Goal: Information Seeking & Learning: Learn about a topic

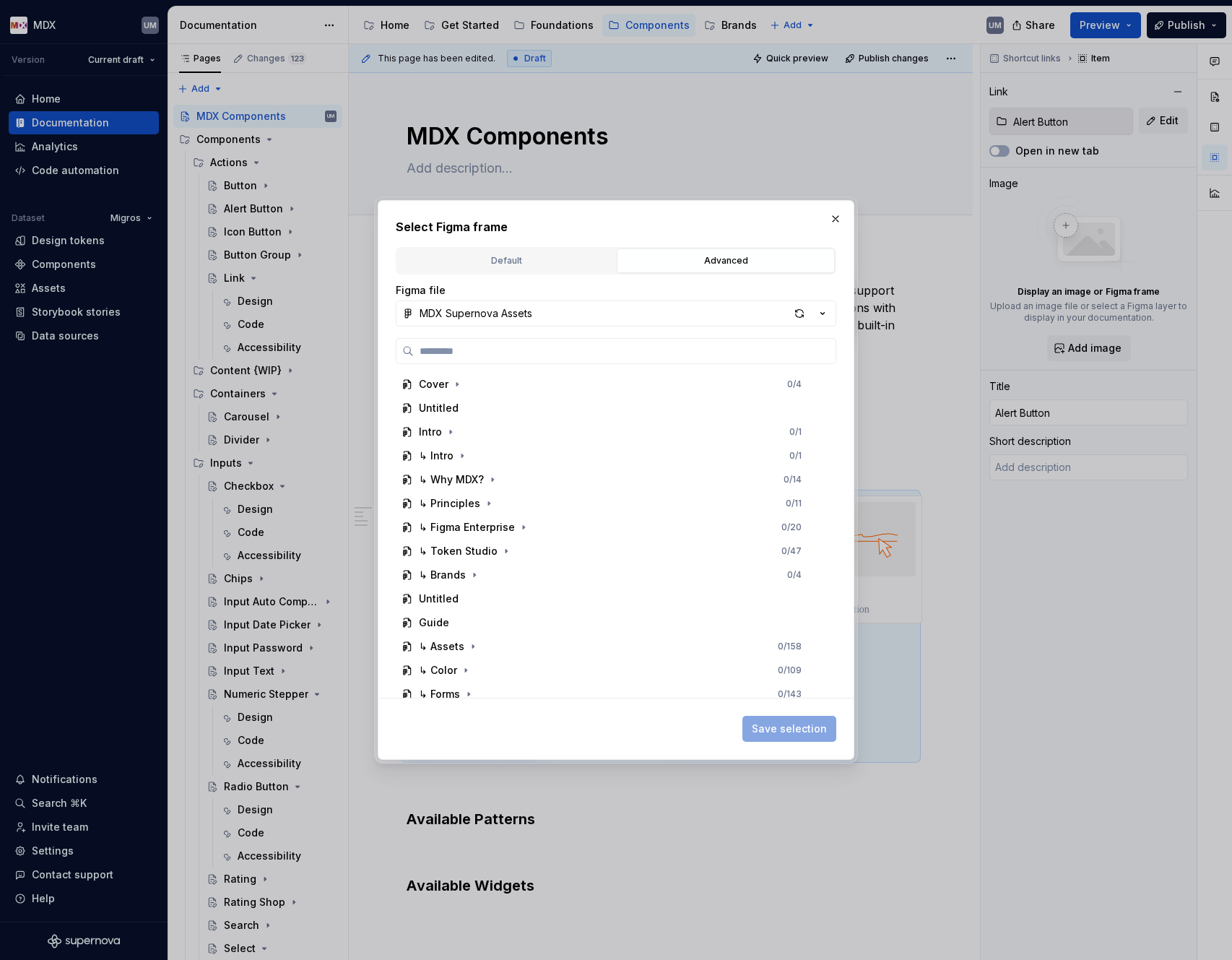
scroll to position [137, 0]
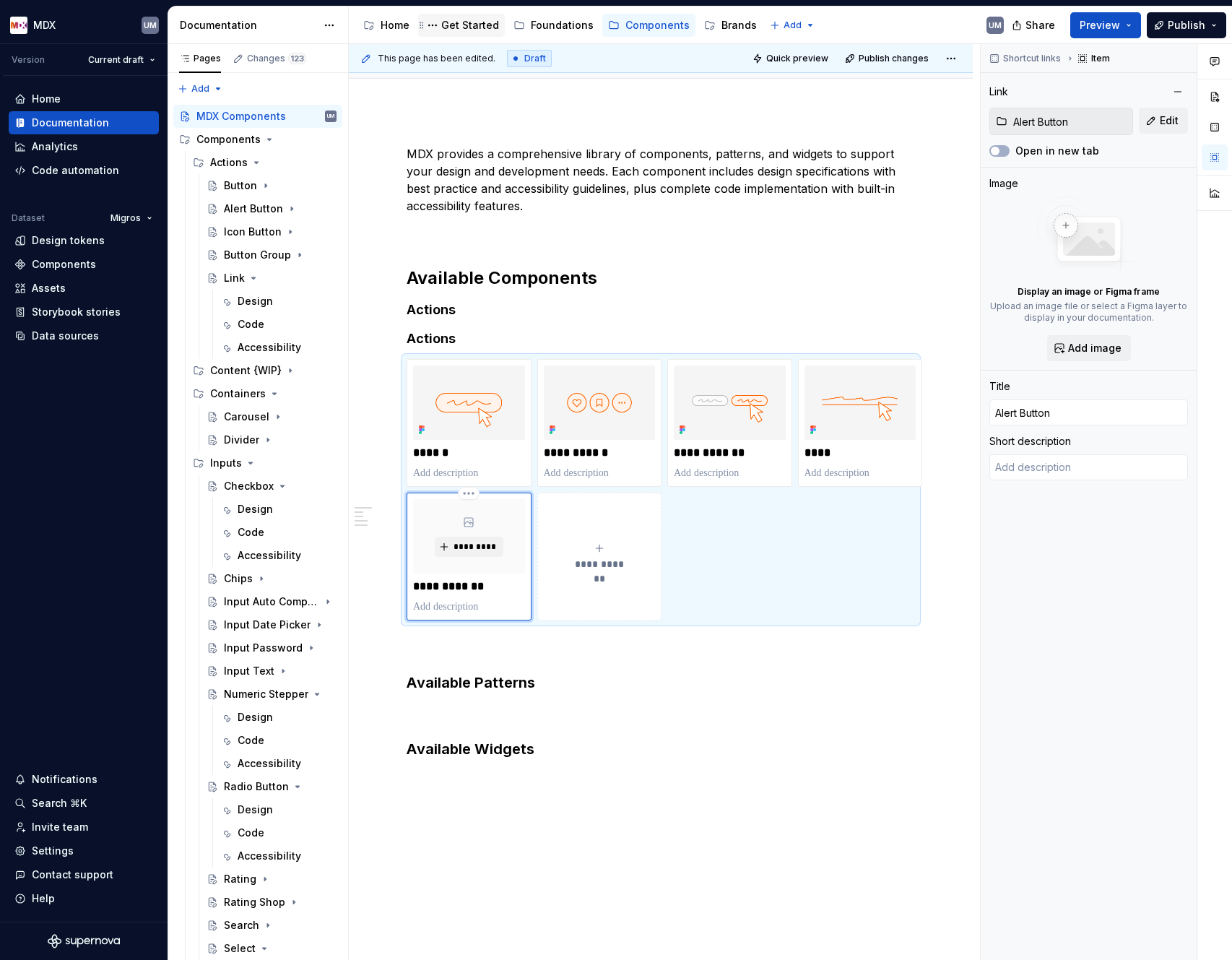
click at [458, 24] on div "Get Started" at bounding box center [470, 25] width 58 height 14
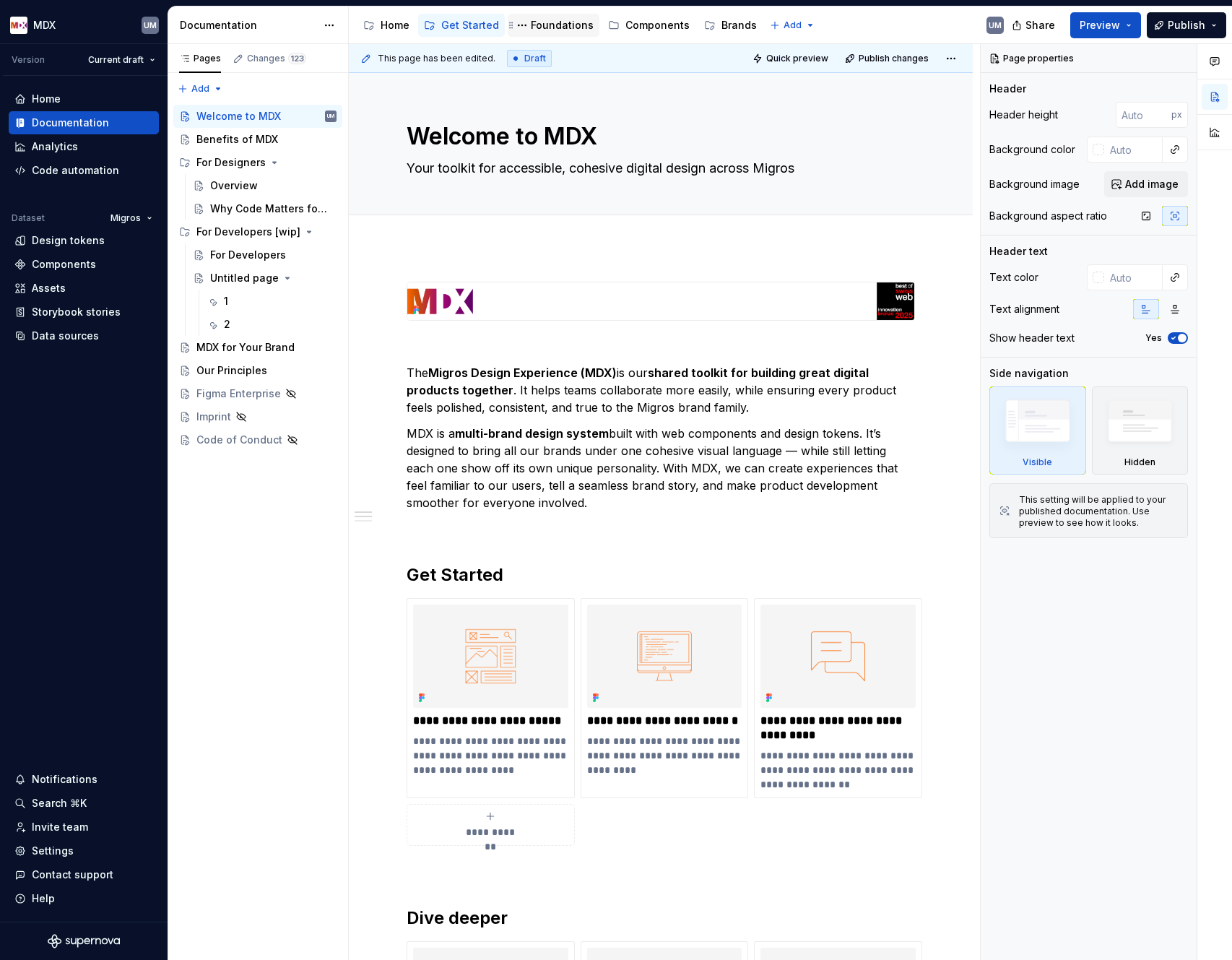
click at [548, 19] on div "Foundations" at bounding box center [562, 25] width 63 height 14
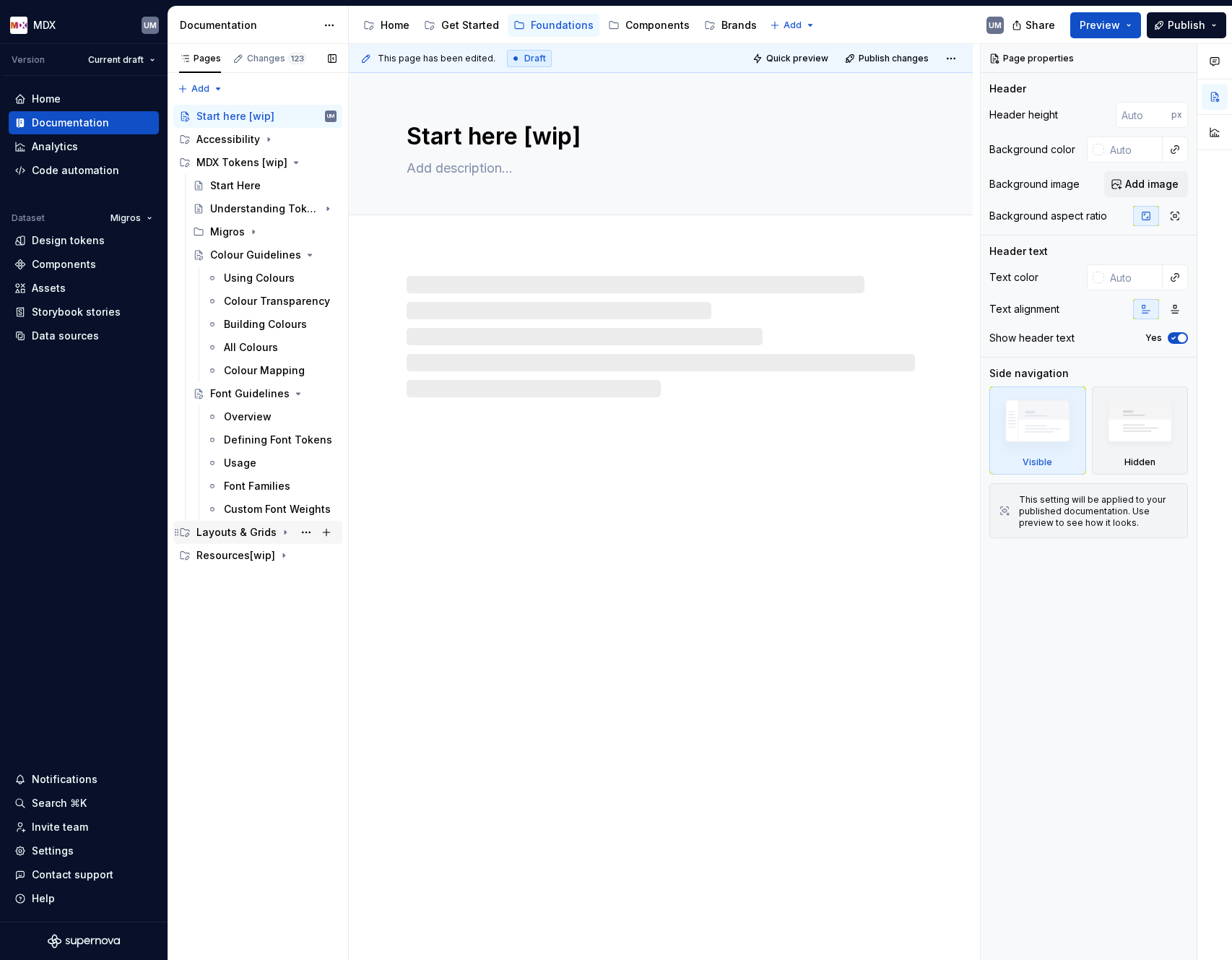
click at [267, 529] on div "Layouts & Grids" at bounding box center [236, 532] width 80 height 14
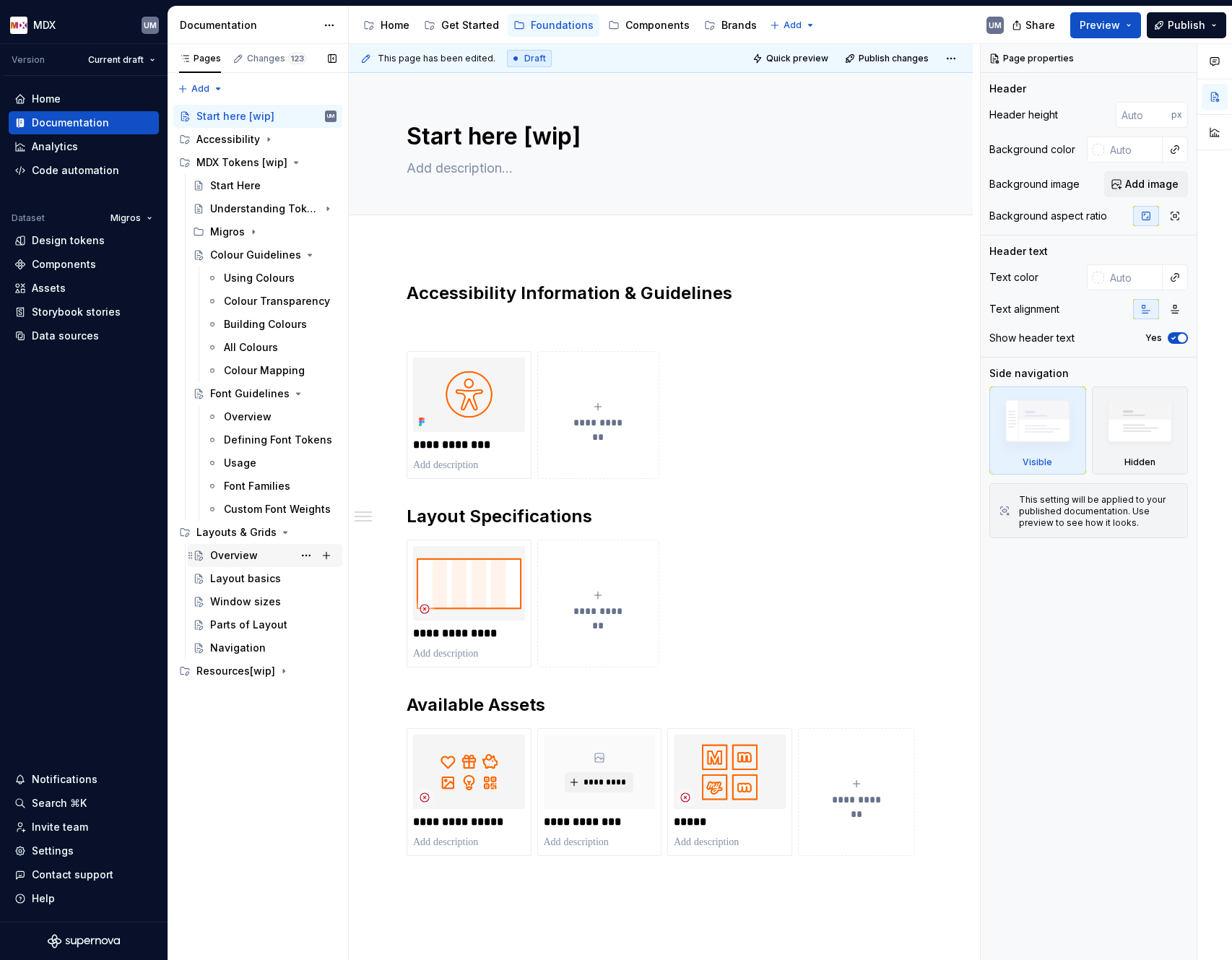
click at [243, 560] on div "Overview" at bounding box center [234, 554] width 48 height 14
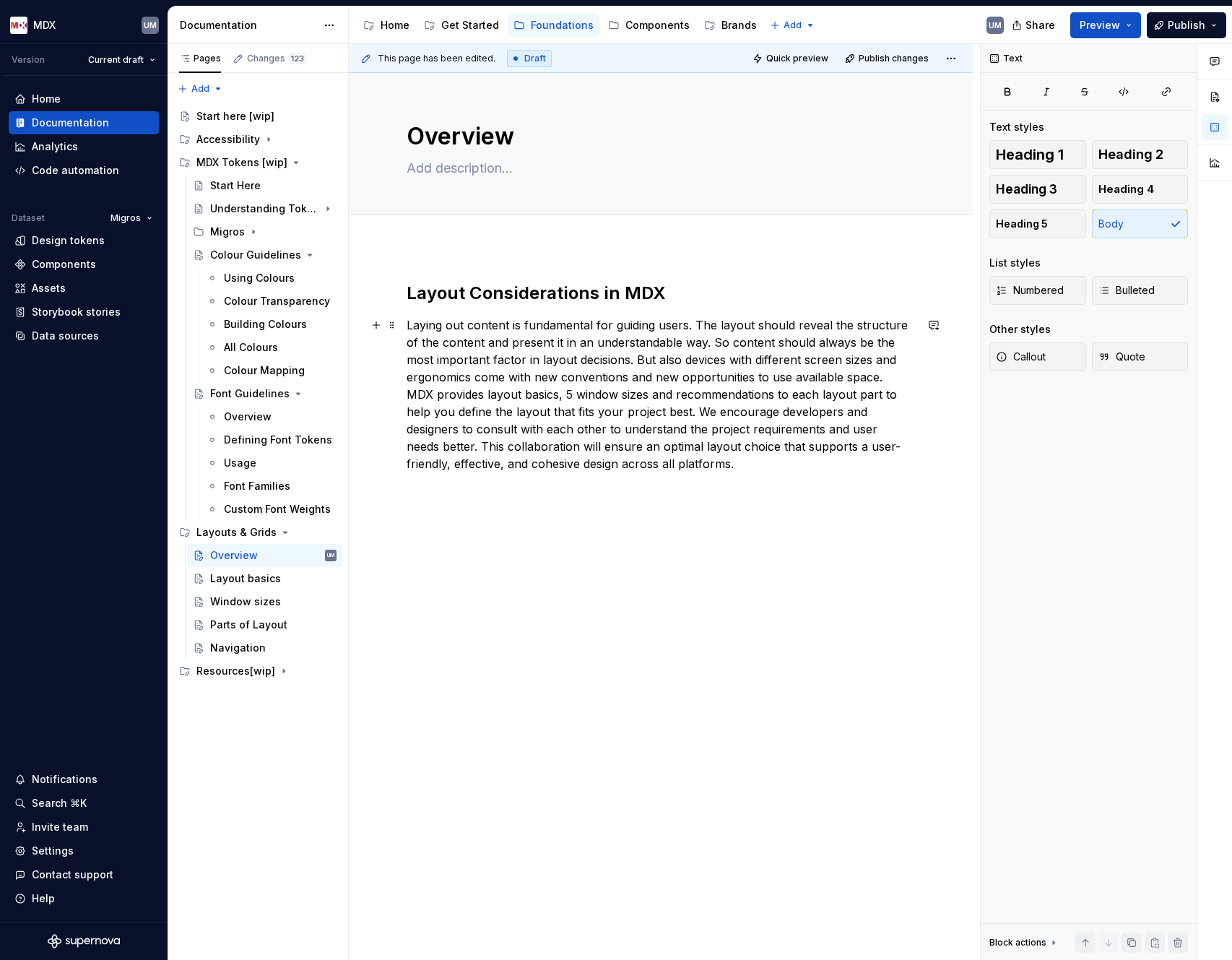
click at [601, 379] on p "Laying out content is fundamental for guiding users. The layout should reveal t…" at bounding box center [660, 403] width 508 height 174
click at [618, 454] on p "Laying out content is fundamental for guiding users. The layout should reveal t…" at bounding box center [660, 403] width 508 height 174
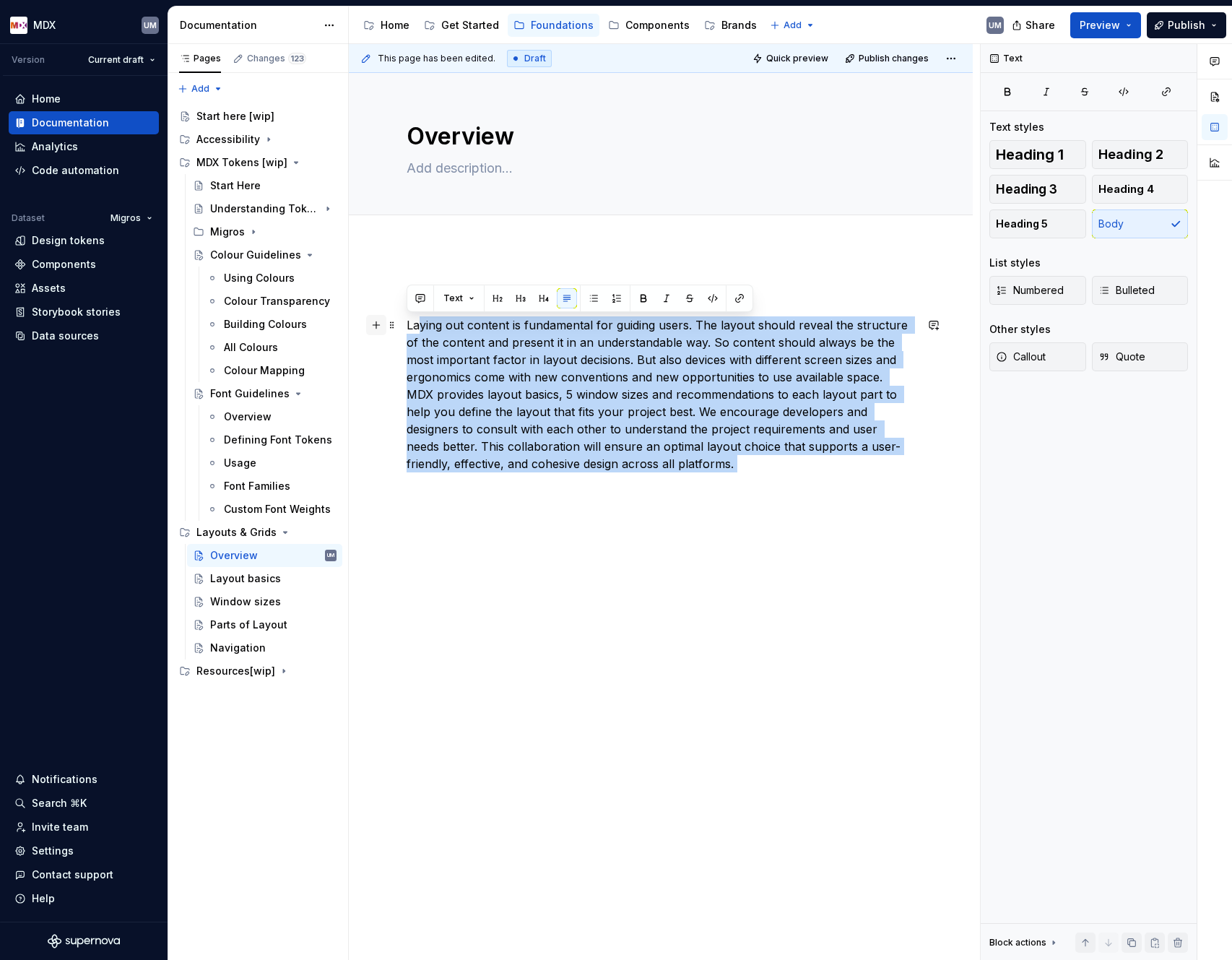
drag, startPoint x: 632, startPoint y: 481, endPoint x: 386, endPoint y: 331, distance: 288.1
click at [407, 331] on div "Layout Considerations in MDX Laying out content is fundamental for guiding user…" at bounding box center [660, 394] width 508 height 225
copy p "ying out content is fundamental for guiding users. The layout should reveal the…"
click at [242, 580] on div "Layout basics" at bounding box center [245, 578] width 71 height 14
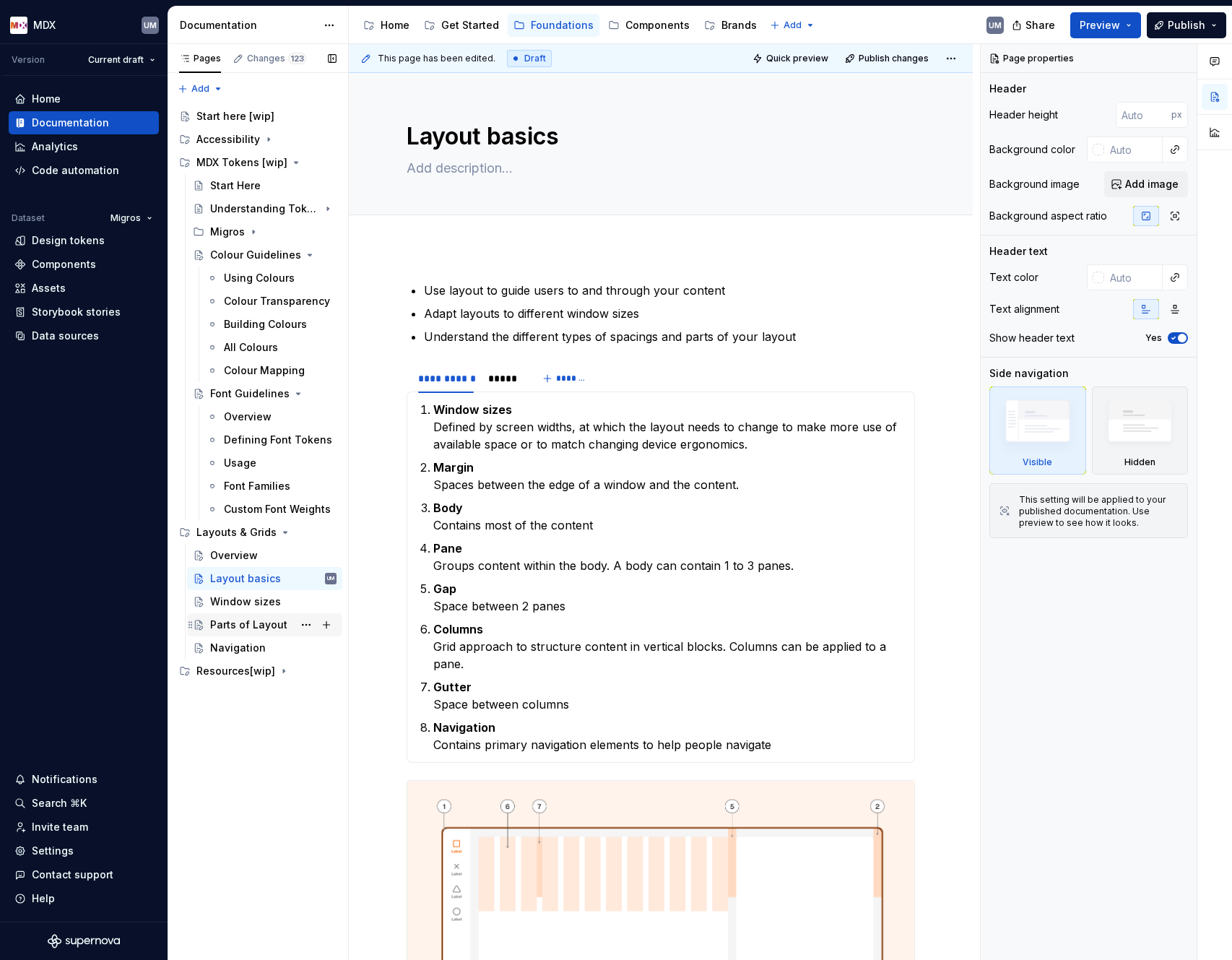
click at [245, 600] on div "Window sizes" at bounding box center [245, 601] width 71 height 14
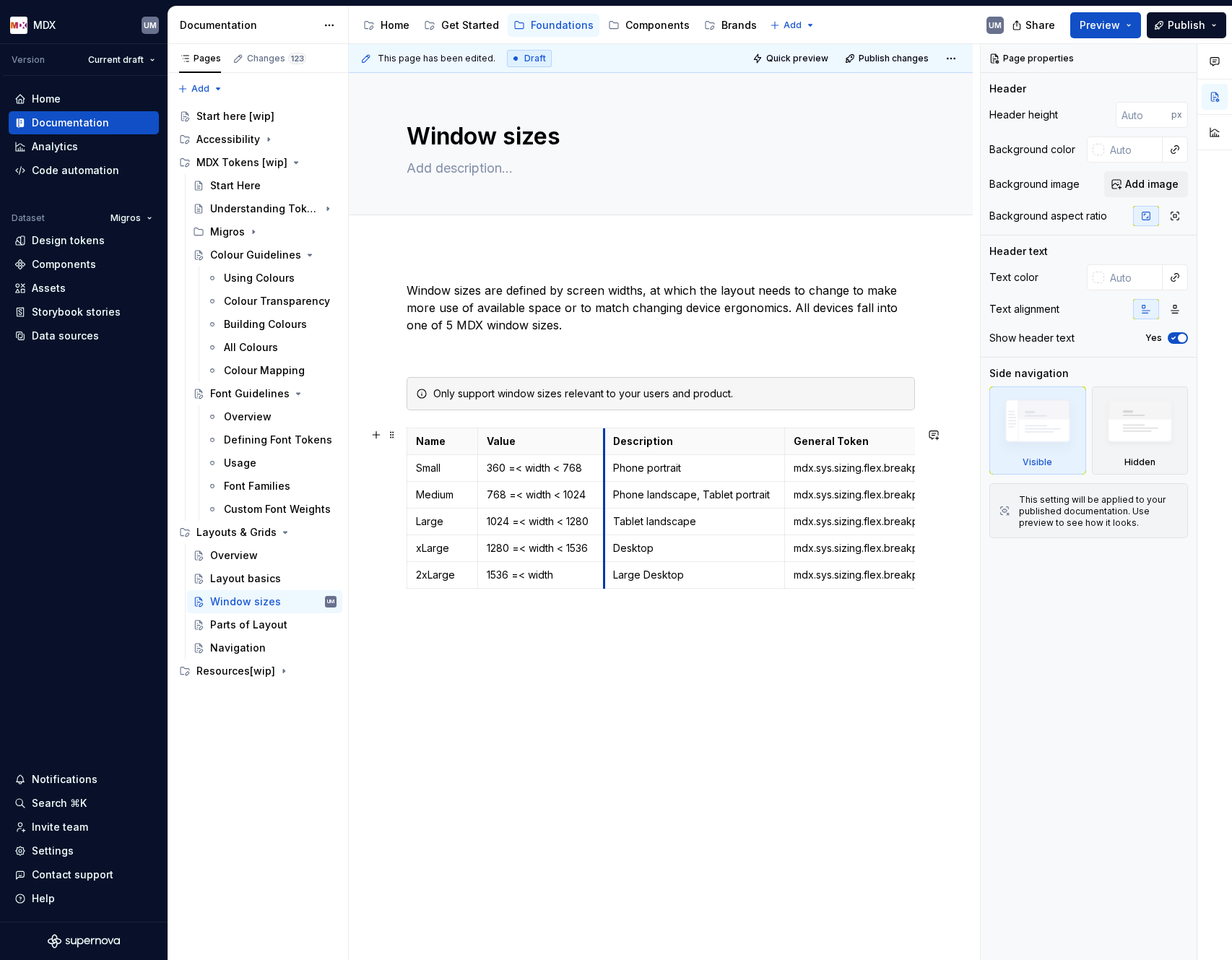
scroll to position [104, 0]
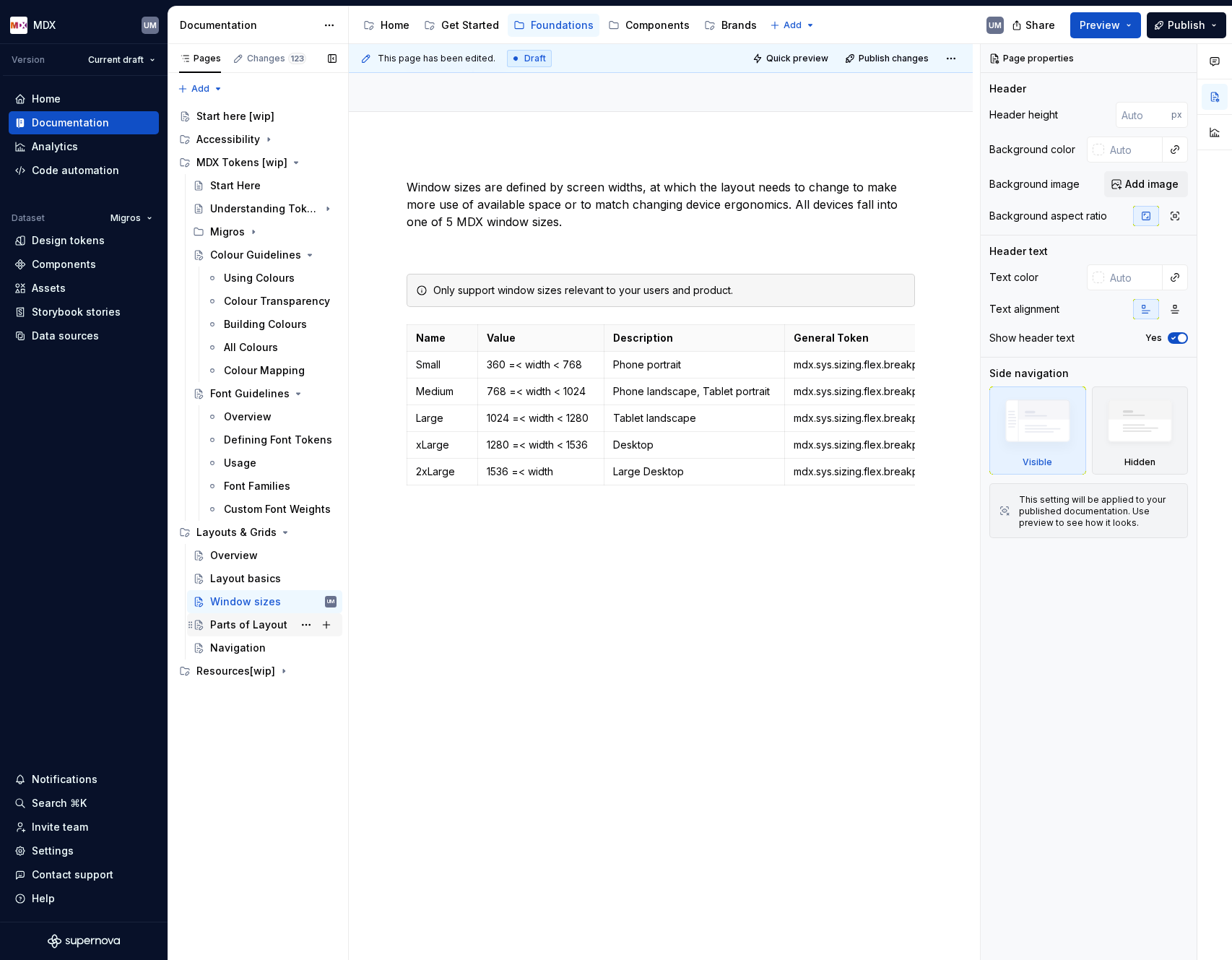
click at [243, 617] on div "Parts of Layout" at bounding box center [274, 624] width 126 height 20
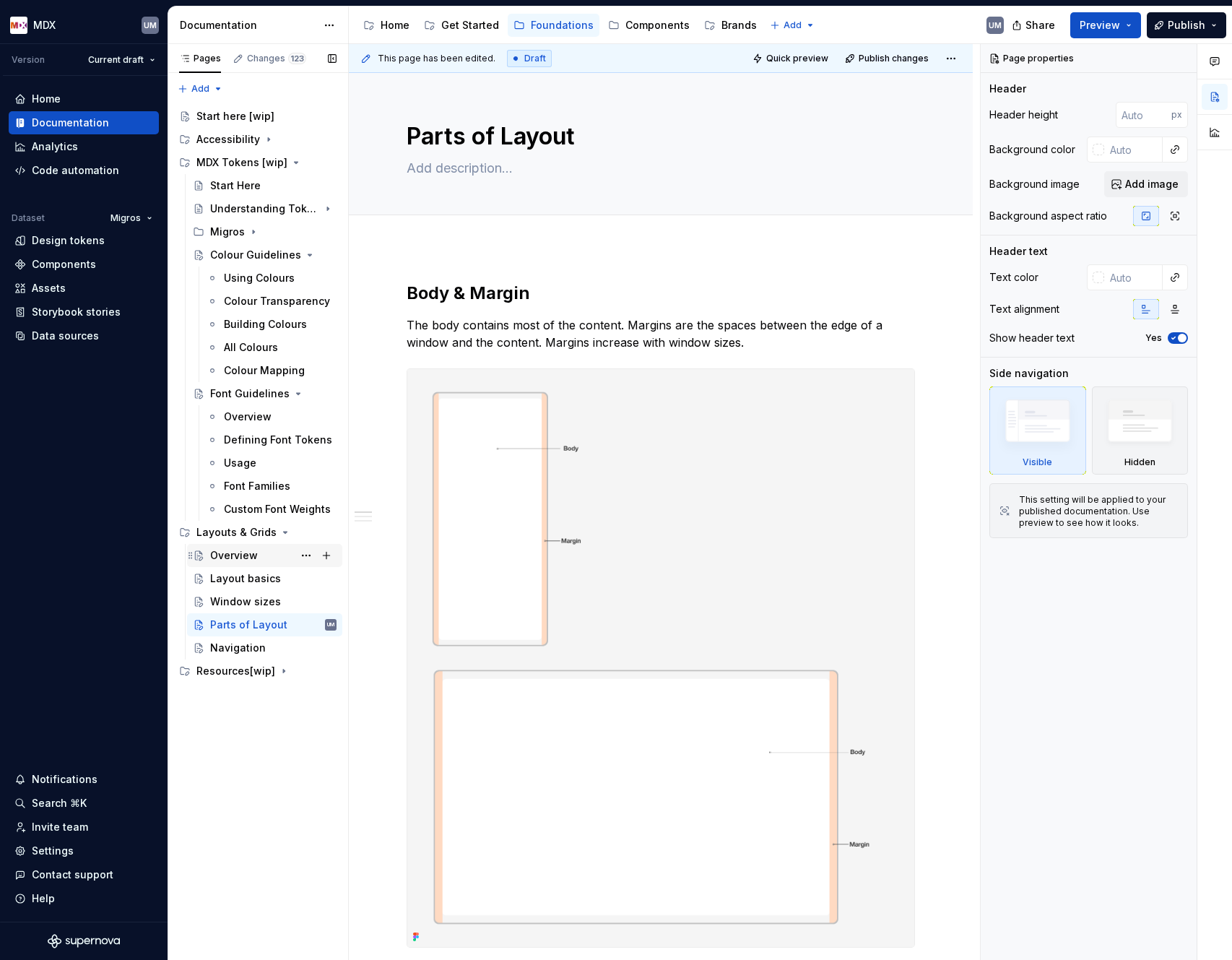
click at [228, 552] on div "Overview" at bounding box center [234, 554] width 48 height 14
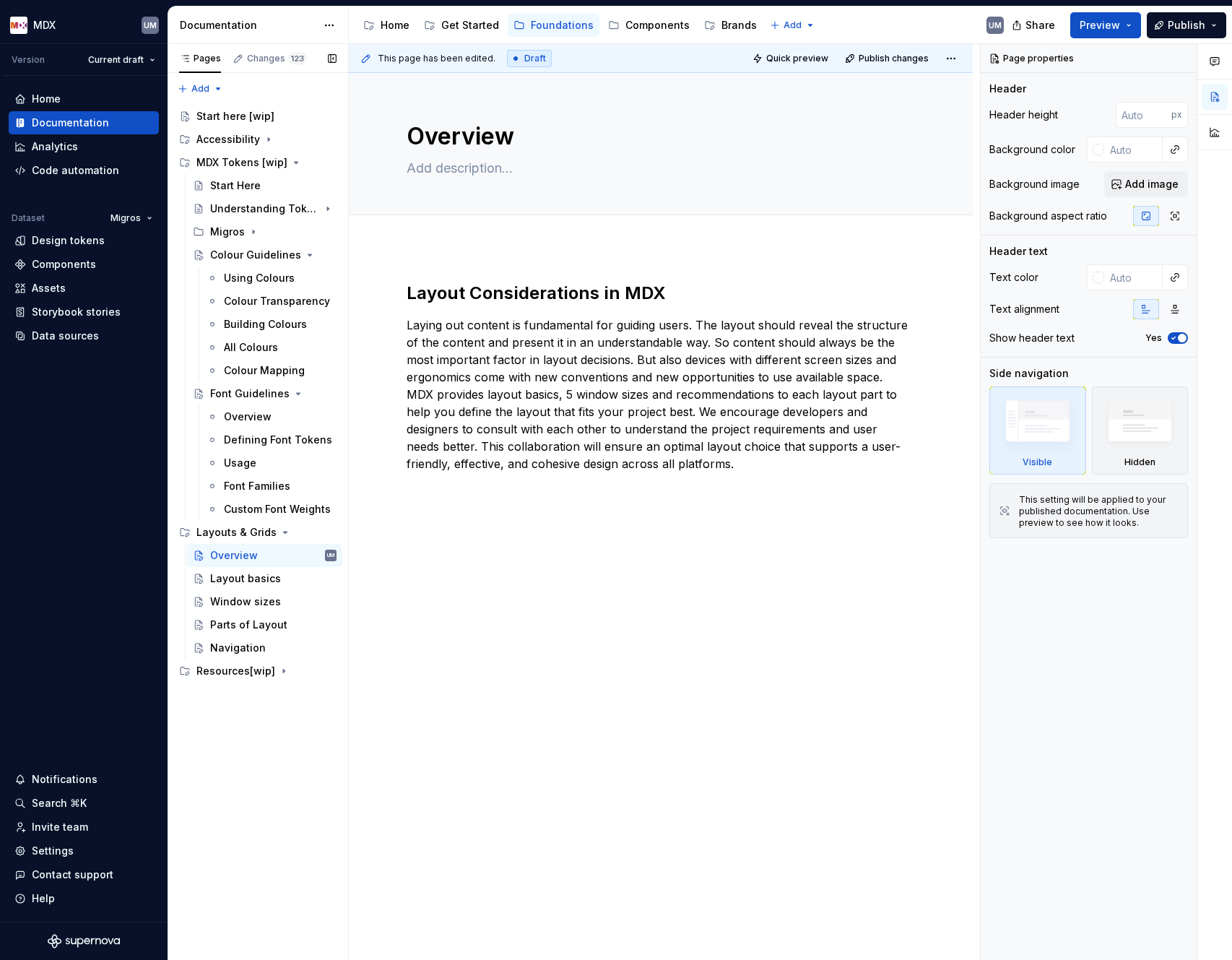
type textarea "*"
